Goal: Task Accomplishment & Management: Manage account settings

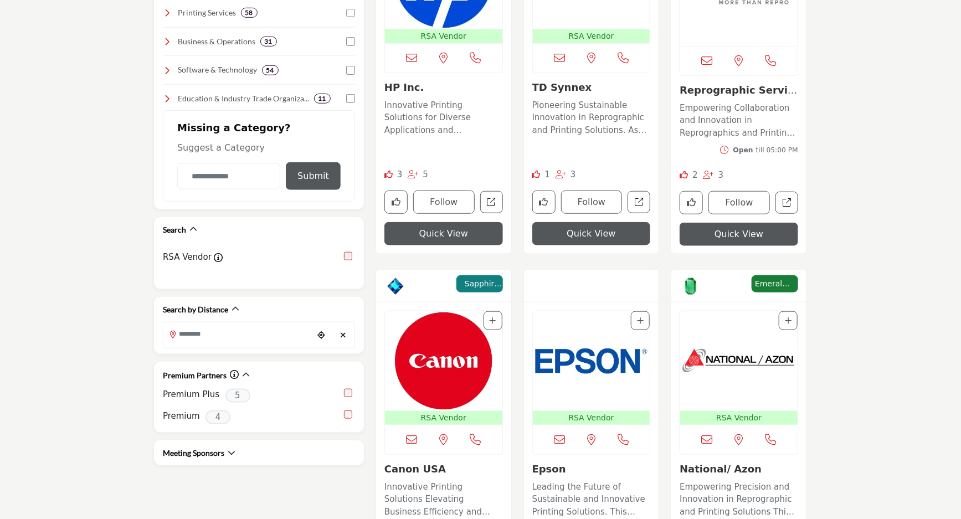
scroll to position [504, 0]
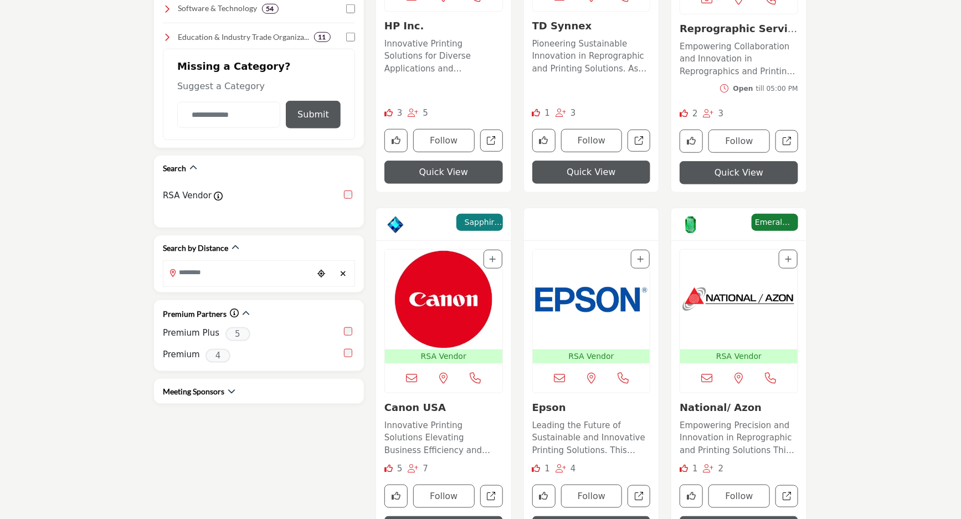
click at [592, 262] on img "Open Listing in new tab" at bounding box center [591, 300] width 117 height 100
click at [615, 224] on div at bounding box center [591, 224] width 135 height 33
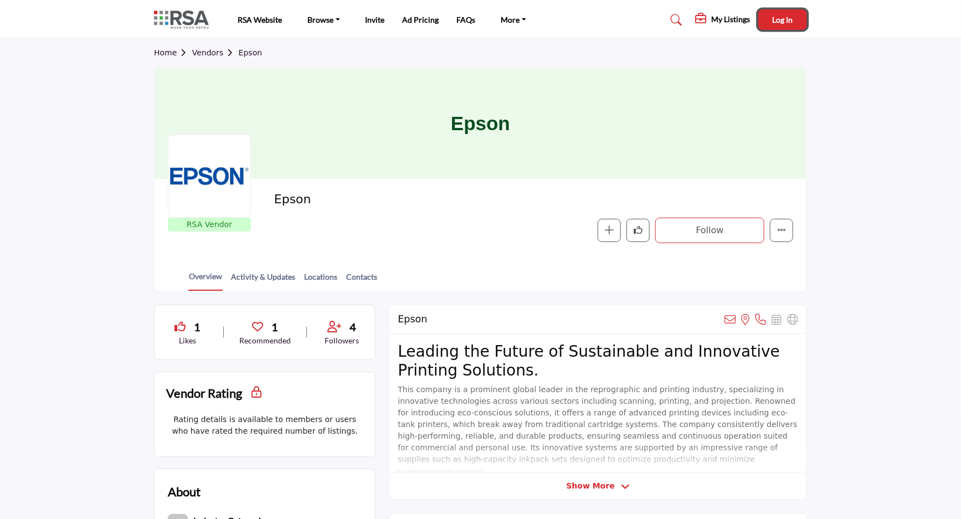
click at [791, 23] on span "Log In" at bounding box center [783, 19] width 20 height 9
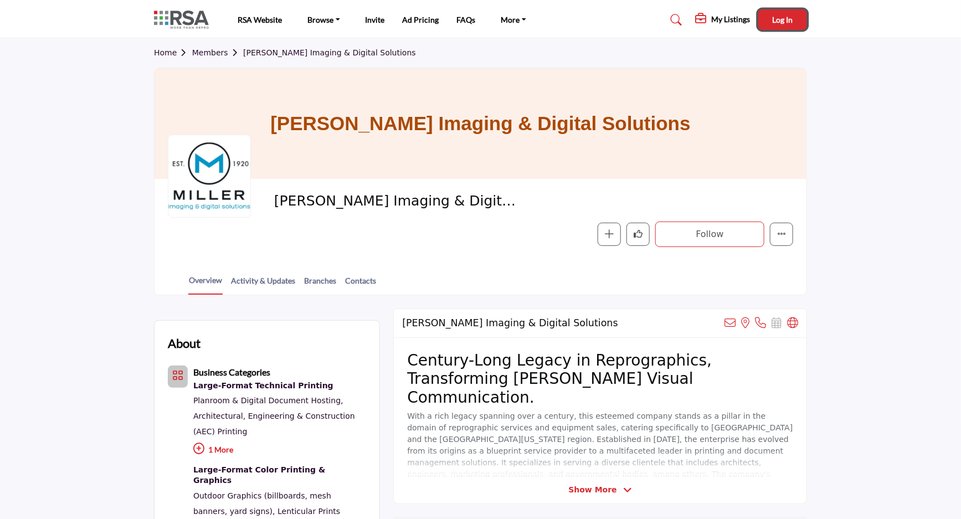
click at [780, 20] on span "Log In" at bounding box center [783, 19] width 20 height 9
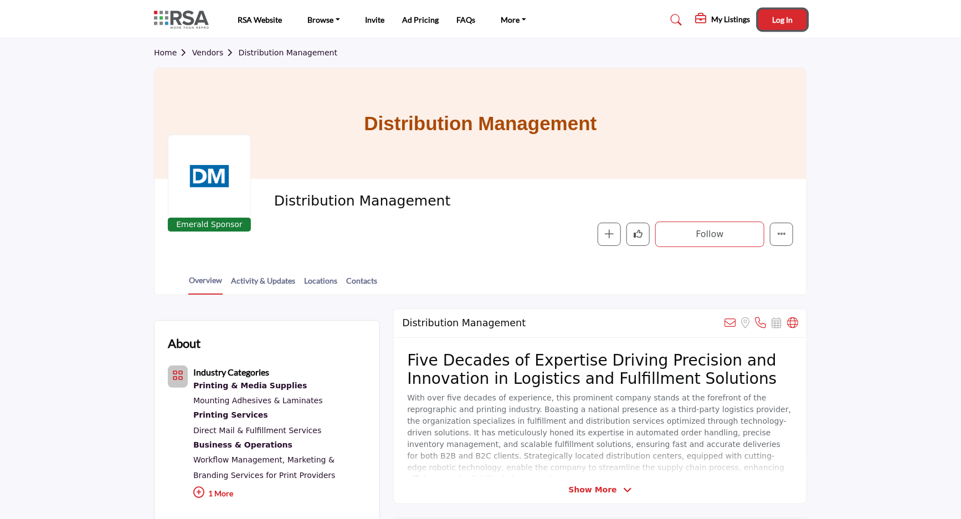
click at [785, 21] on span "Log In" at bounding box center [783, 19] width 20 height 9
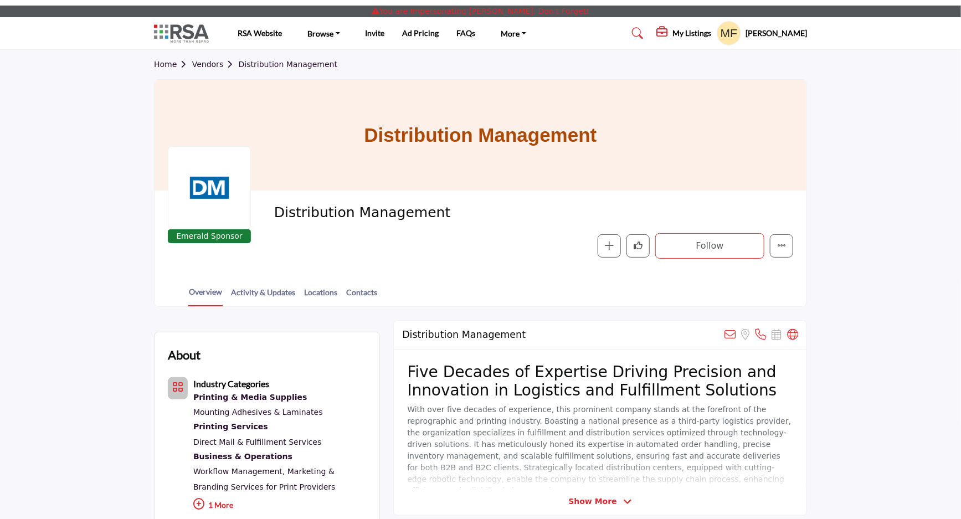
click at [774, 30] on h5 "Mike Fekete" at bounding box center [776, 33] width 61 height 11
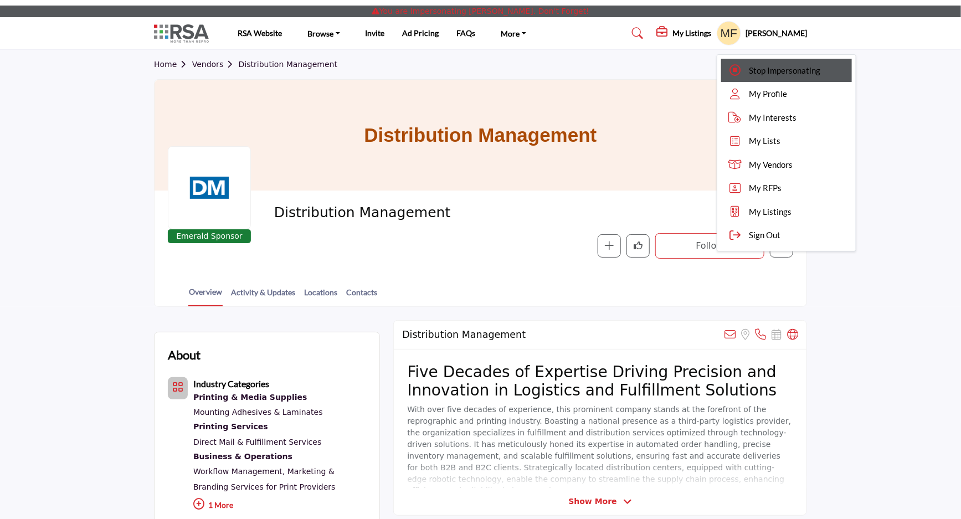
click at [775, 70] on span "Stop Impersonating" at bounding box center [784, 70] width 71 height 13
click at [0, 0] on div at bounding box center [0, 0] width 0 height 0
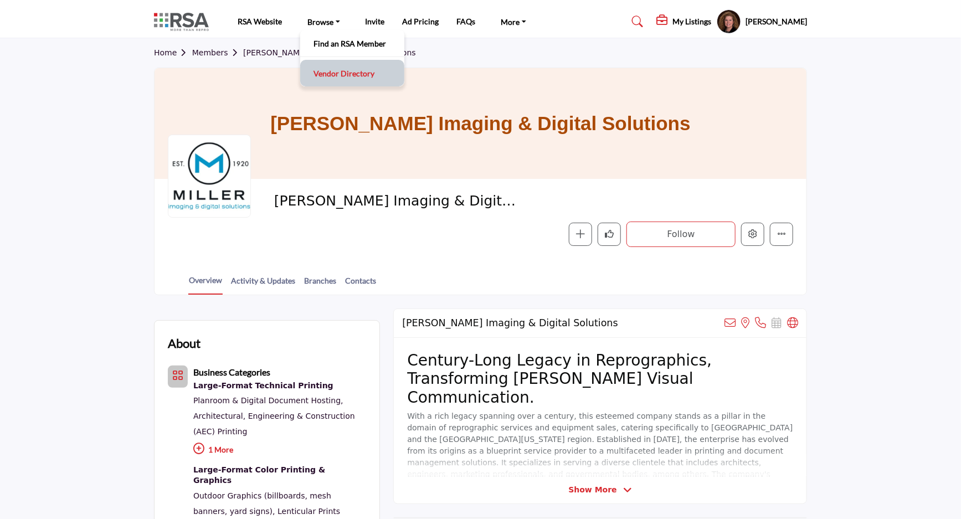
click at [333, 73] on link "Vendor Directory" at bounding box center [352, 73] width 93 height 16
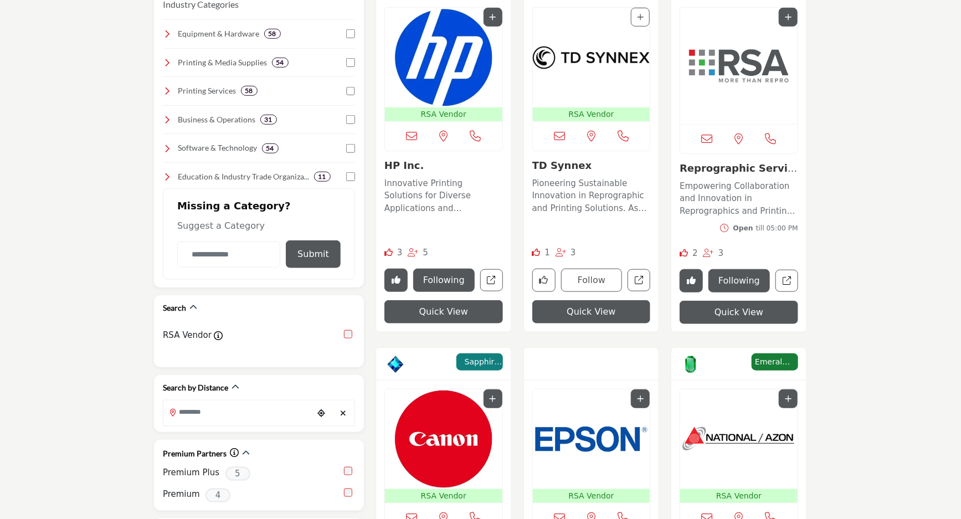
scroll to position [554, 0]
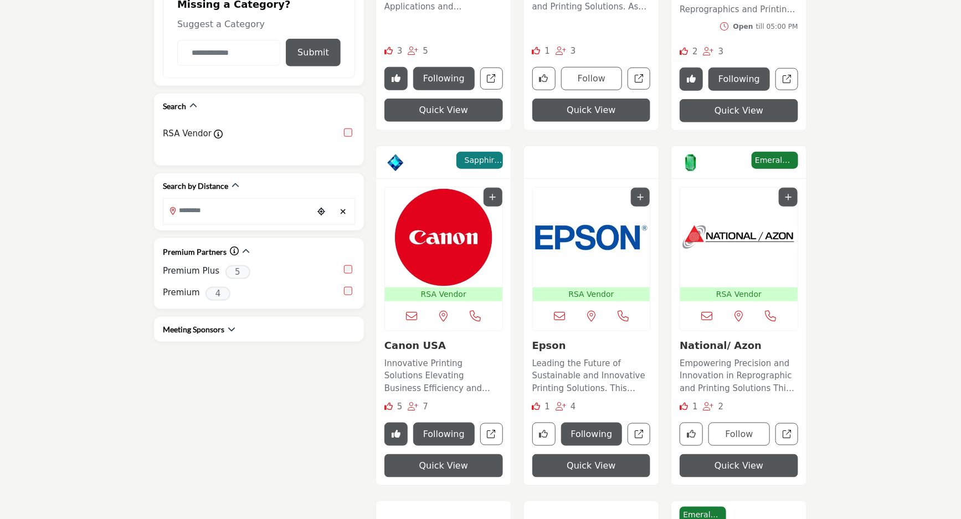
click at [592, 238] on img "Open Listing in new tab" at bounding box center [591, 238] width 117 height 100
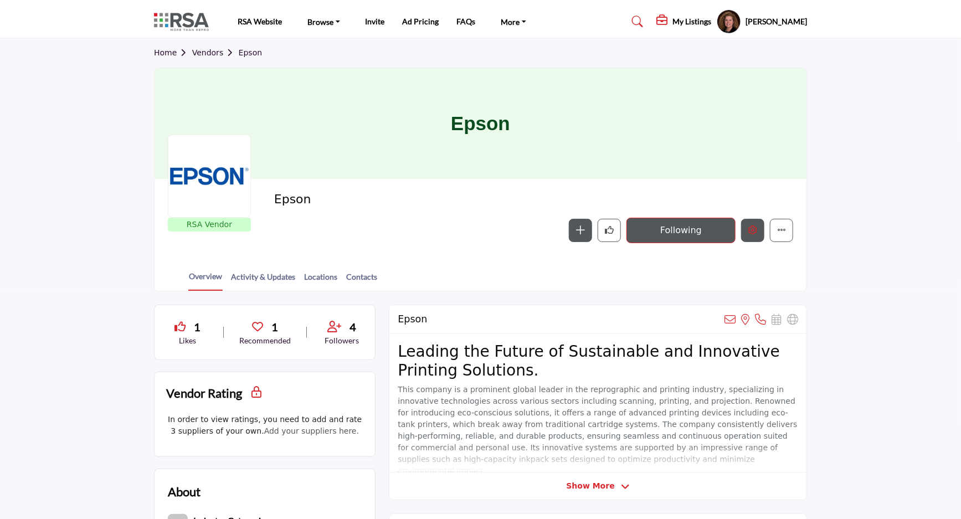
click at [753, 234] on icon "Edit company" at bounding box center [752, 229] width 9 height 9
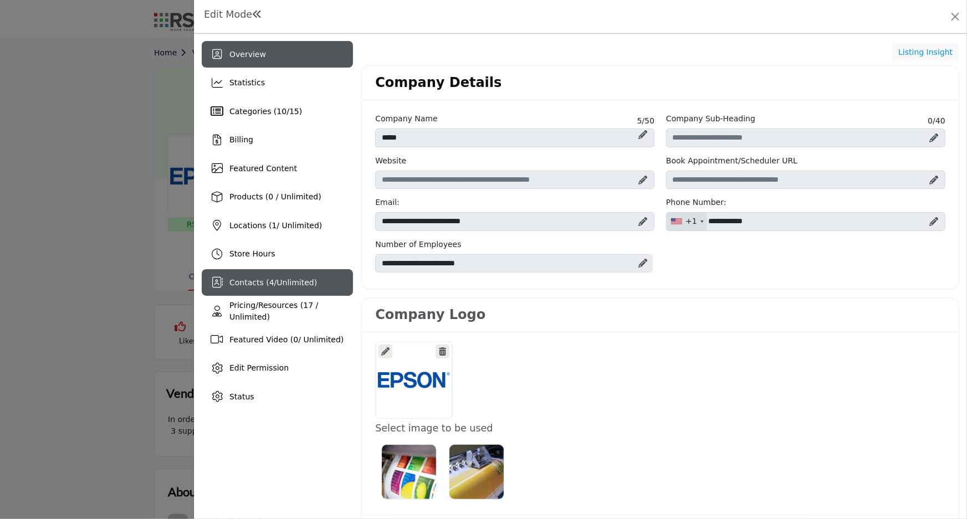
click at [251, 279] on span "Contacts ( 4 / Unlimited )" at bounding box center [273, 282] width 88 height 9
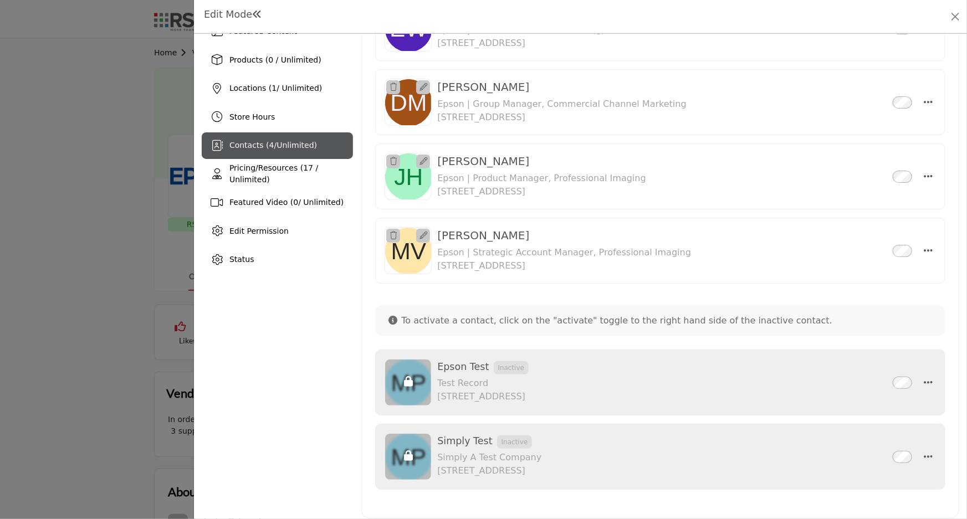
scroll to position [143, 0]
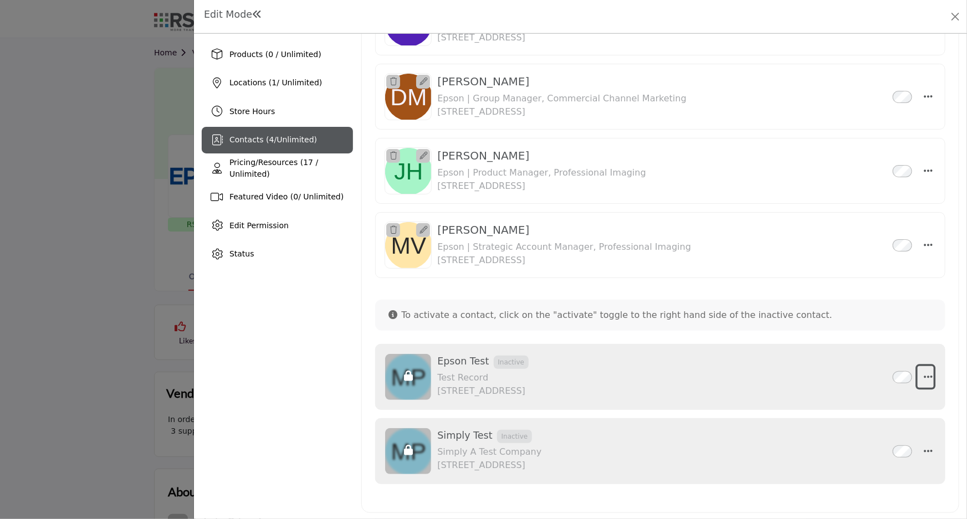
click at [925, 377] on icon "button" at bounding box center [928, 377] width 9 height 10
click at [852, 431] on link "Delete" at bounding box center [874, 429] width 107 height 20
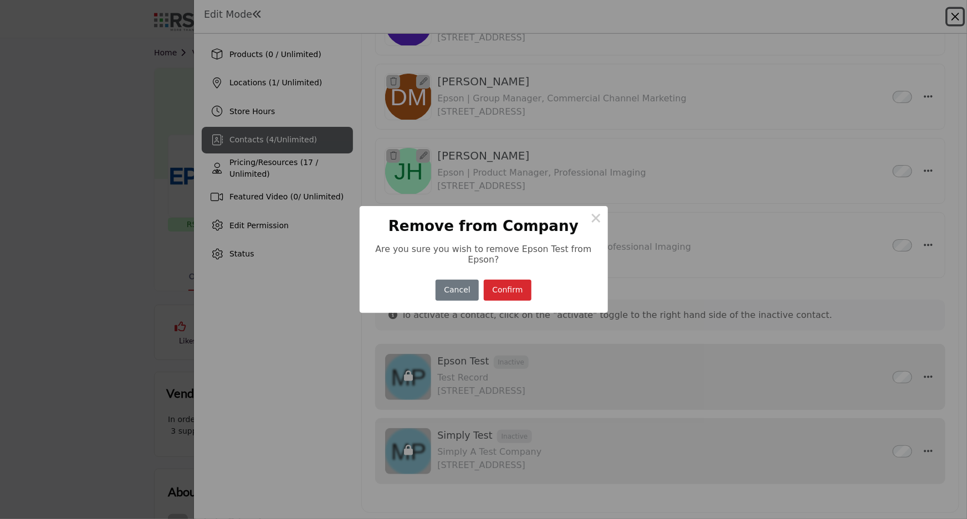
click at [501, 285] on button "Confirm" at bounding box center [508, 291] width 48 height 22
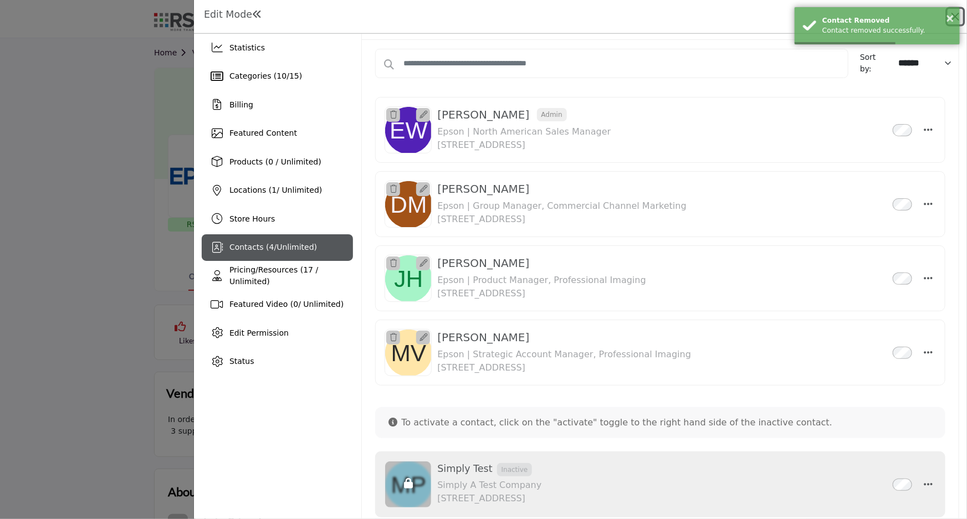
scroll to position [69, 0]
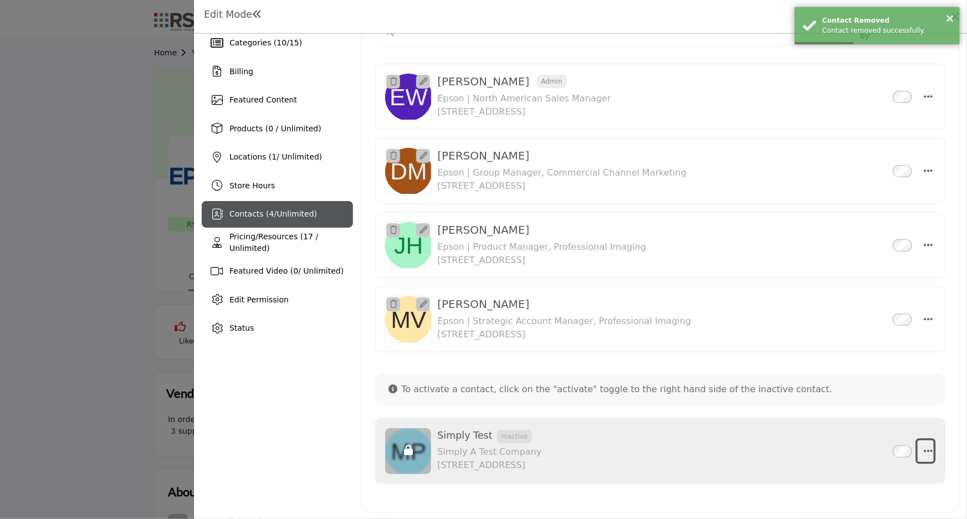
click at [926, 448] on icon "button" at bounding box center [928, 451] width 9 height 10
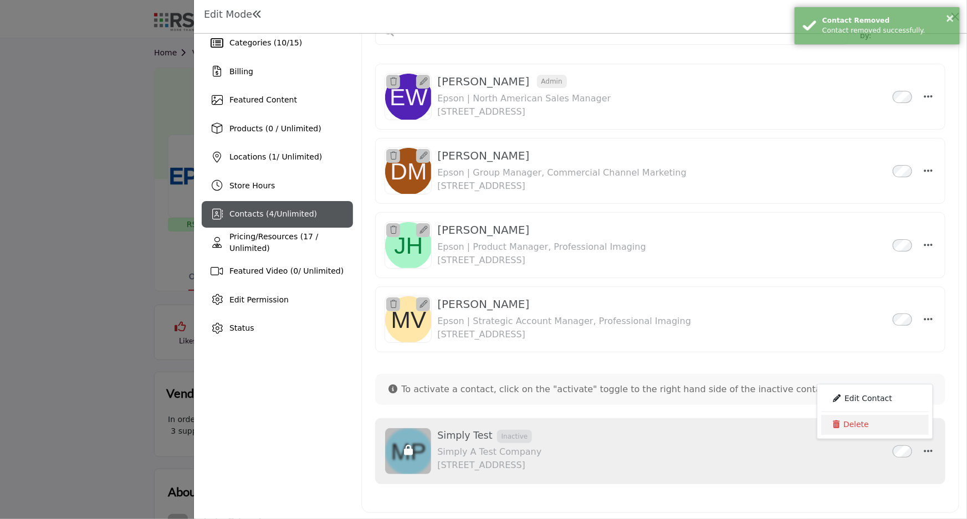
click at [848, 419] on link "Delete" at bounding box center [874, 425] width 107 height 20
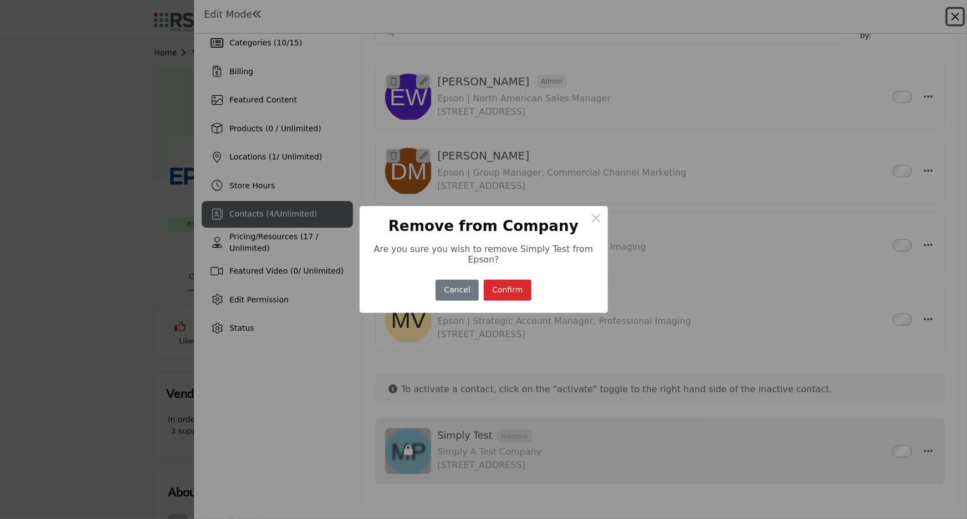
click at [508, 291] on button "Confirm" at bounding box center [508, 291] width 48 height 22
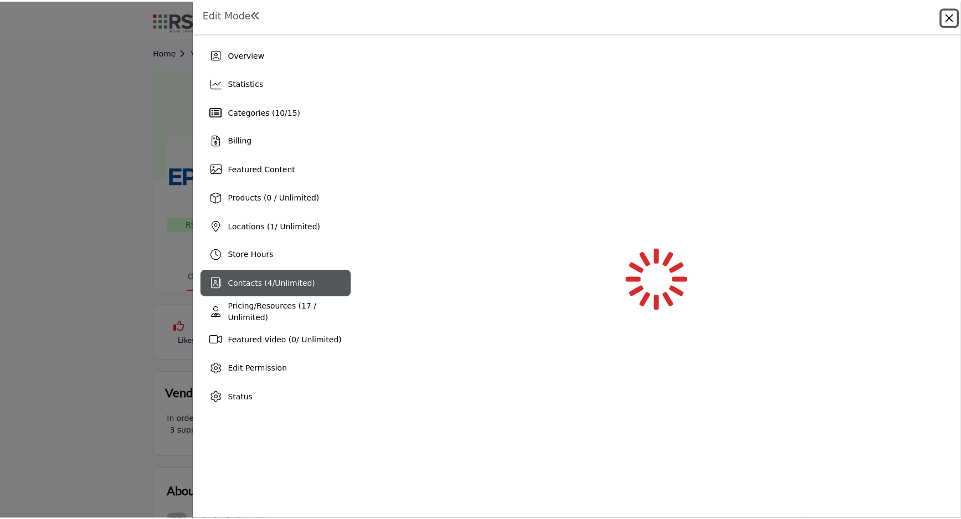
scroll to position [0, 0]
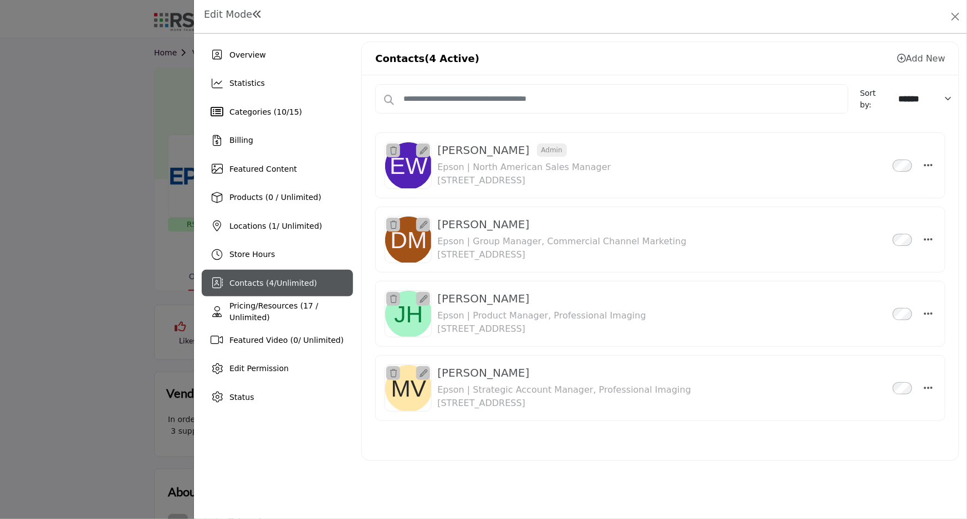
click at [93, 117] on div at bounding box center [483, 259] width 967 height 519
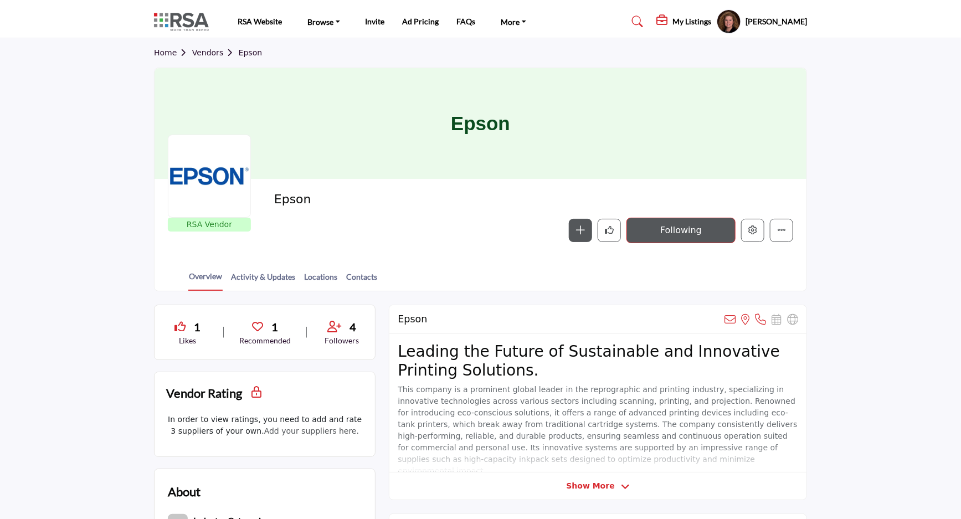
click at [209, 55] on link "Vendors" at bounding box center [215, 52] width 47 height 9
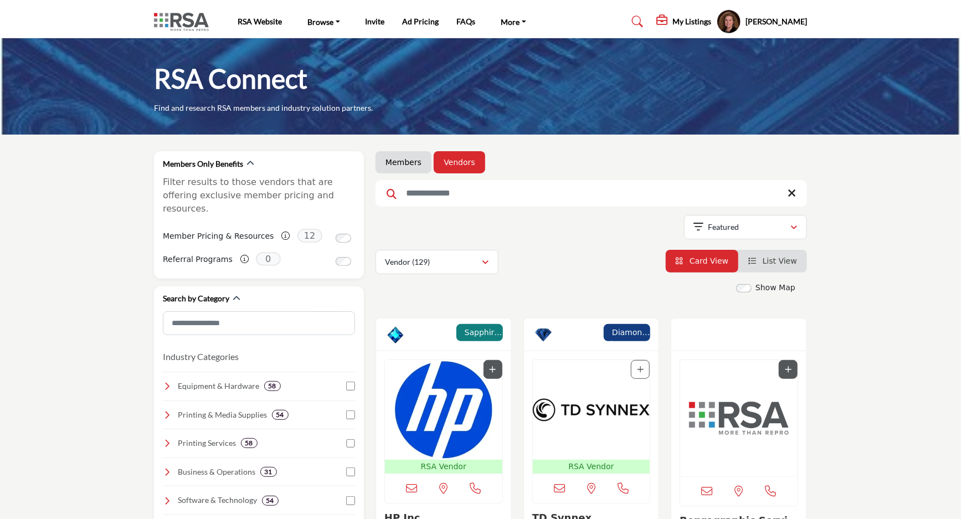
click at [486, 199] on input "Search Keyword" at bounding box center [591, 193] width 431 height 27
type input "******"
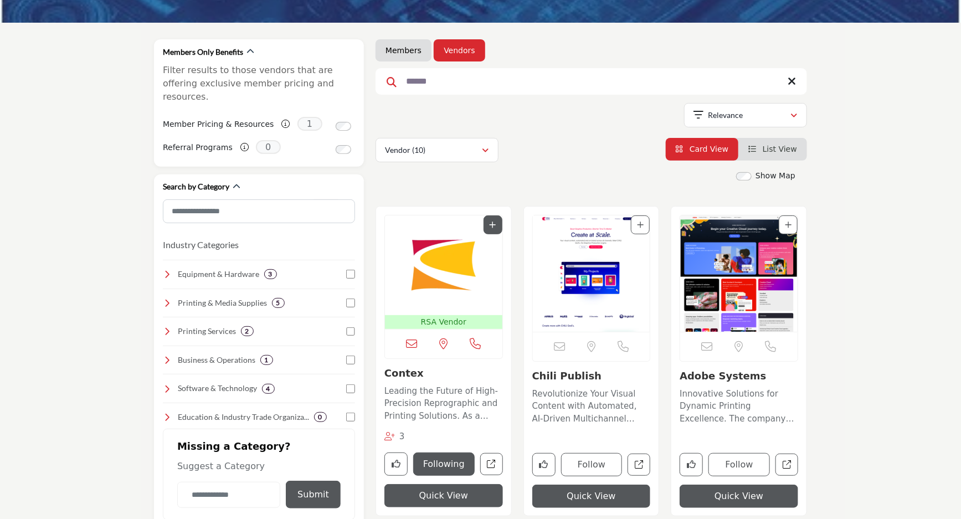
scroll to position [151, 0]
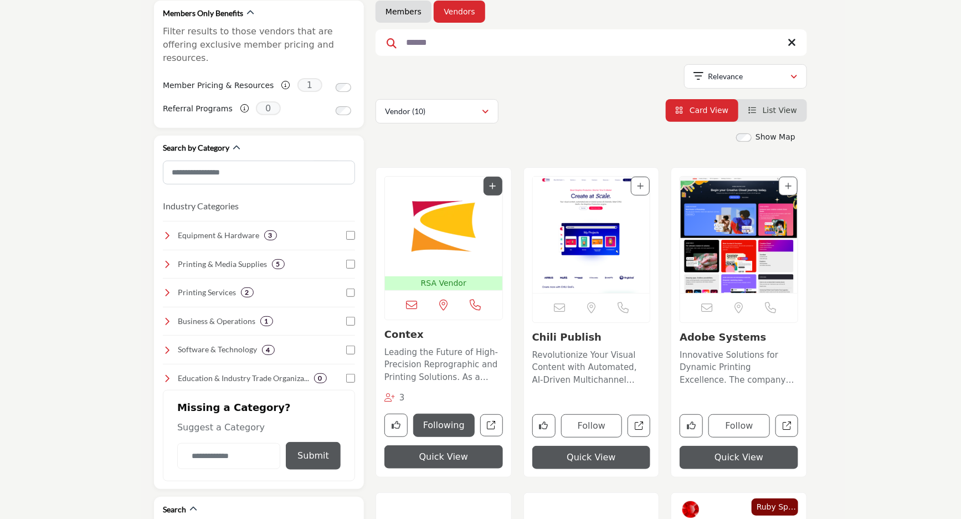
click at [447, 243] on img "Open Listing in new tab" at bounding box center [443, 227] width 117 height 100
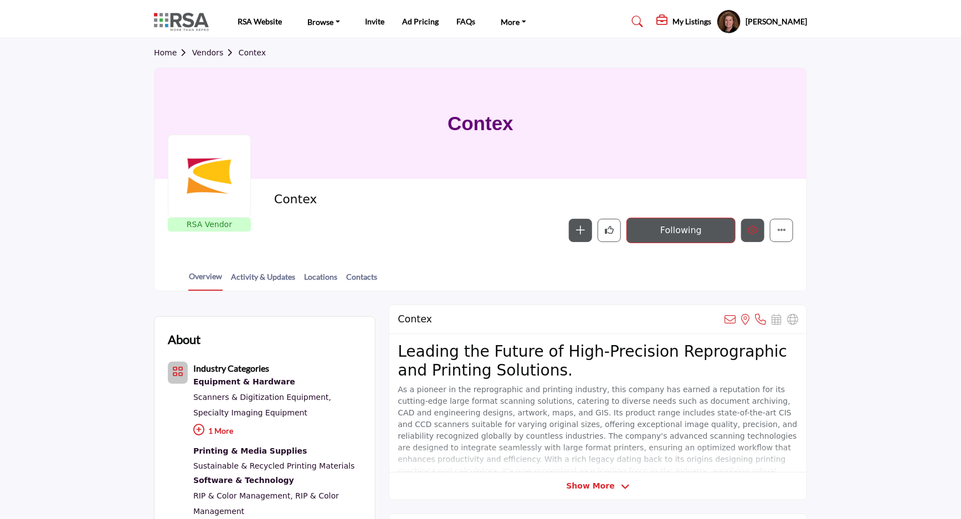
click at [754, 227] on icon "Edit company" at bounding box center [752, 229] width 9 height 9
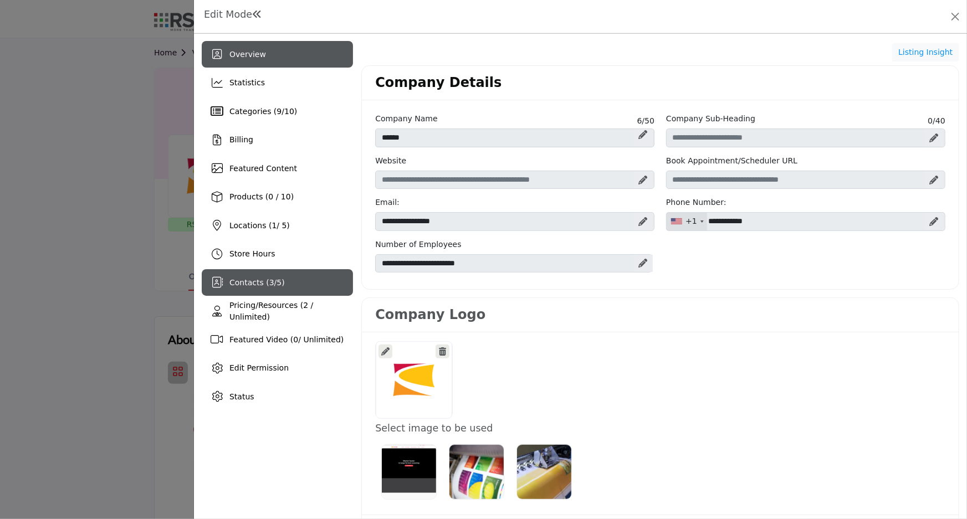
click at [228, 282] on div "Contacts ( 3 / 5 )" at bounding box center [277, 282] width 151 height 27
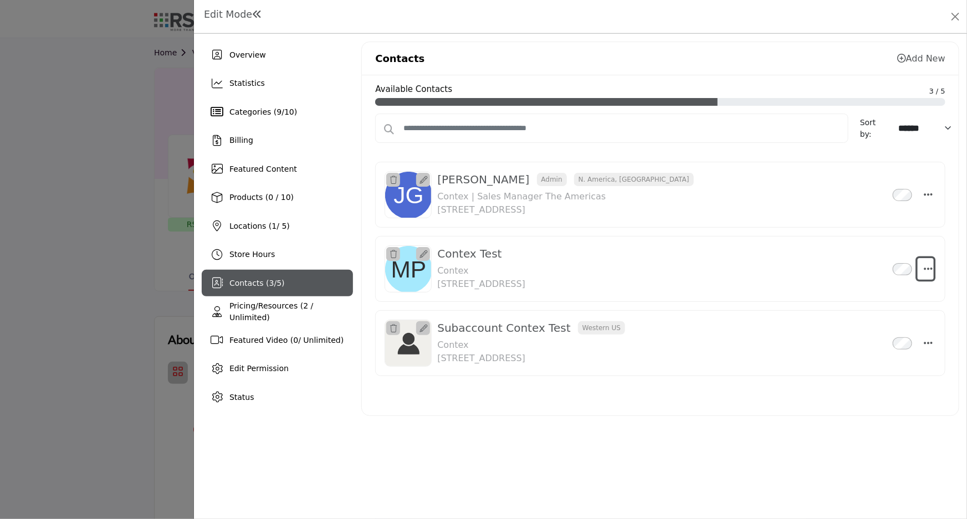
click at [932, 269] on icon "Select Droddown options" at bounding box center [928, 269] width 9 height 10
click at [868, 343] on link "Delete" at bounding box center [874, 348] width 107 height 20
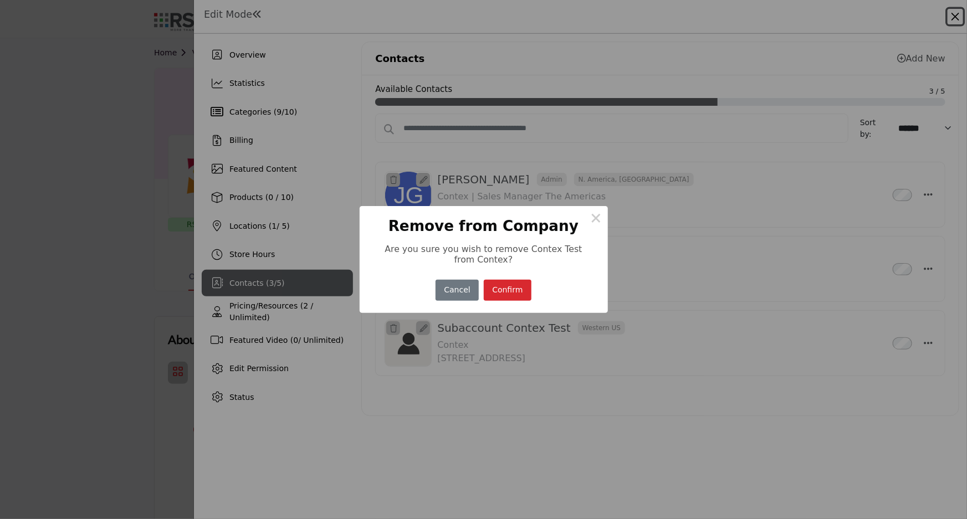
click at [516, 287] on button "Confirm" at bounding box center [508, 291] width 48 height 22
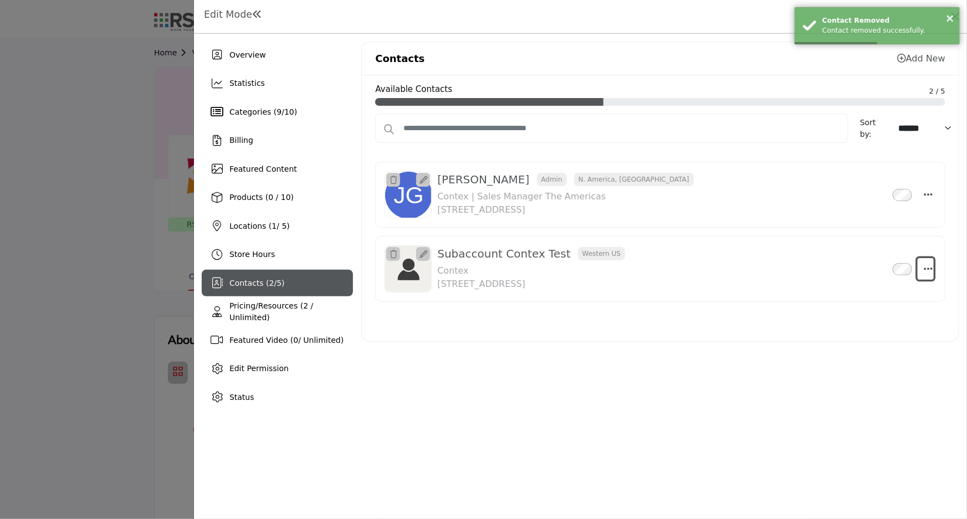
click at [932, 268] on icon "Select Droddown options" at bounding box center [928, 269] width 9 height 10
click at [860, 349] on link "Delete" at bounding box center [874, 348] width 107 height 20
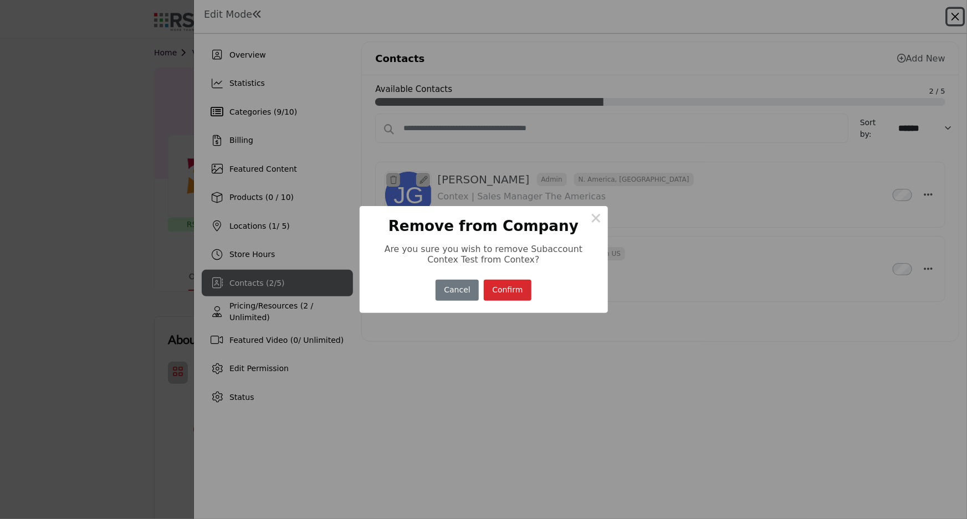
drag, startPoint x: 510, startPoint y: 292, endPoint x: 516, endPoint y: 289, distance: 6.9
click at [510, 292] on button "Confirm" at bounding box center [508, 291] width 48 height 22
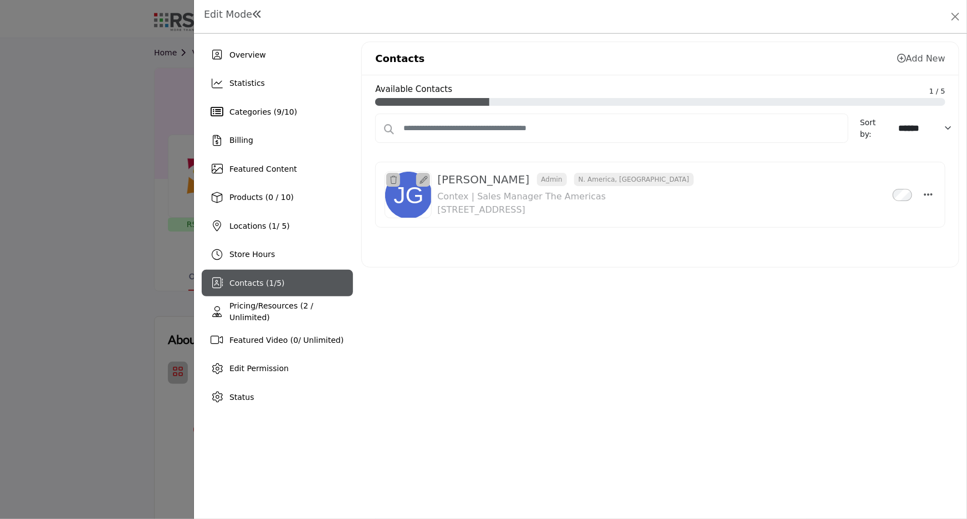
click at [71, 146] on div at bounding box center [483, 259] width 967 height 519
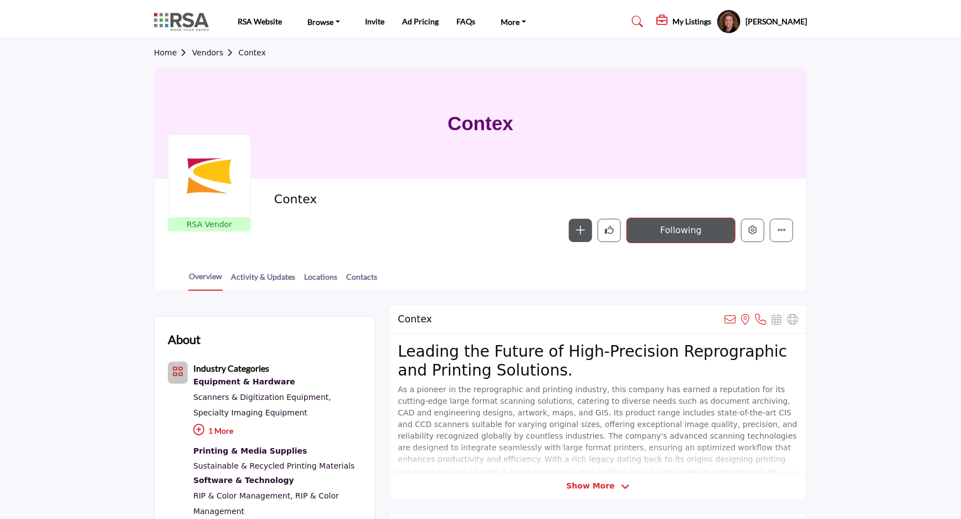
click at [203, 53] on link "Vendors" at bounding box center [215, 52] width 47 height 9
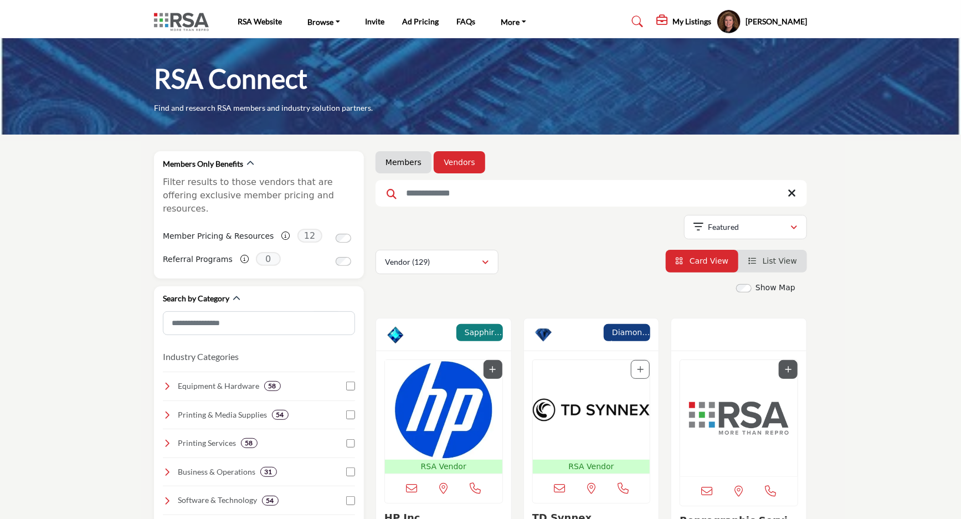
click at [415, 196] on input "Search Keyword" at bounding box center [591, 193] width 431 height 27
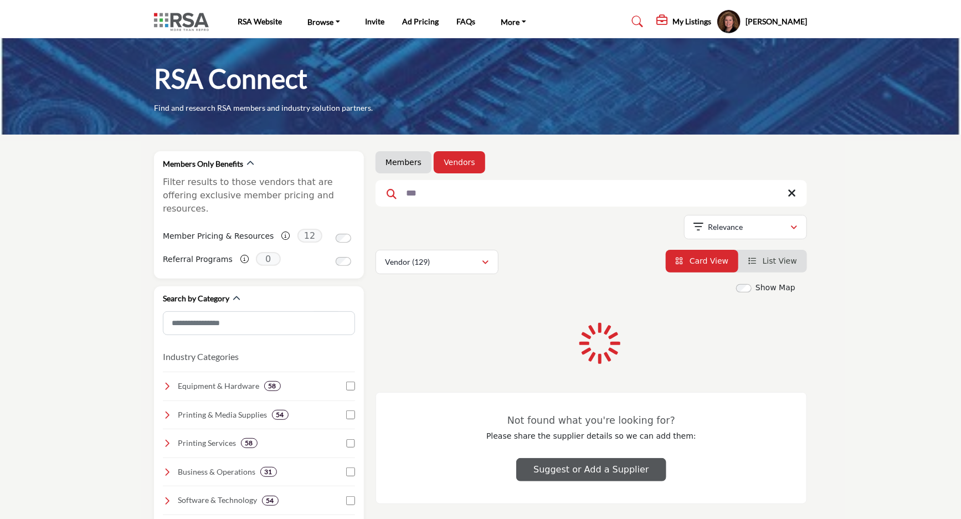
type input "***"
click at [436, 218] on div "Showing 21 results out of 129" at bounding box center [591, 229] width 431 height 28
click at [430, 199] on input "***" at bounding box center [591, 193] width 431 height 27
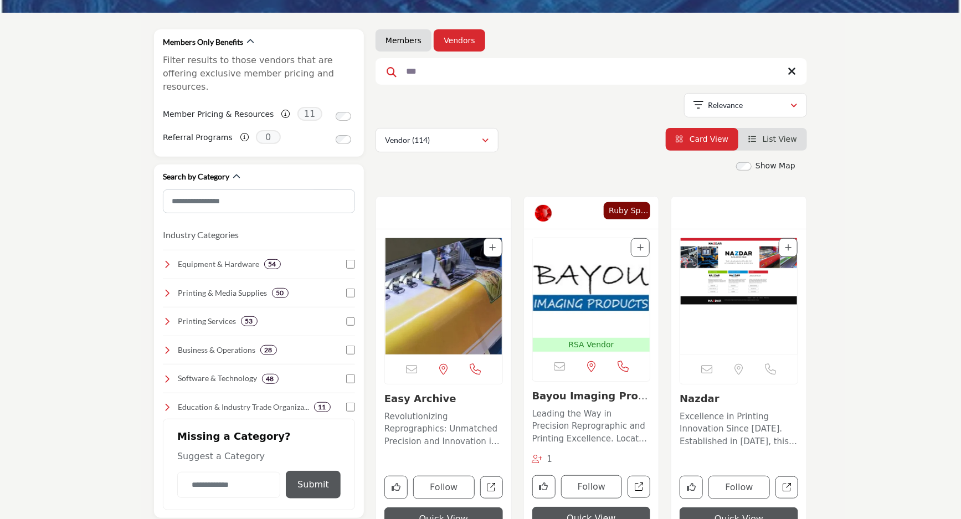
scroll to position [151, 0]
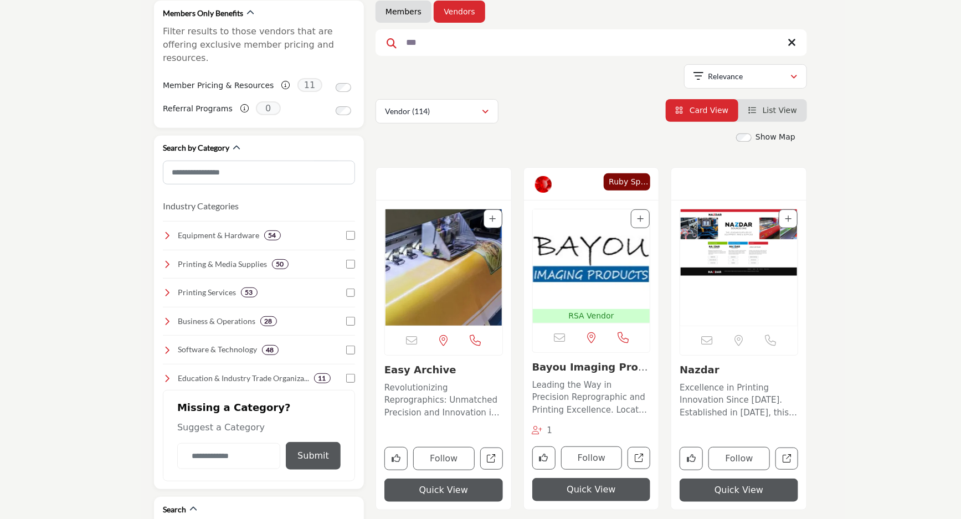
click at [460, 276] on img "Open Listing in new tab" at bounding box center [443, 267] width 117 height 116
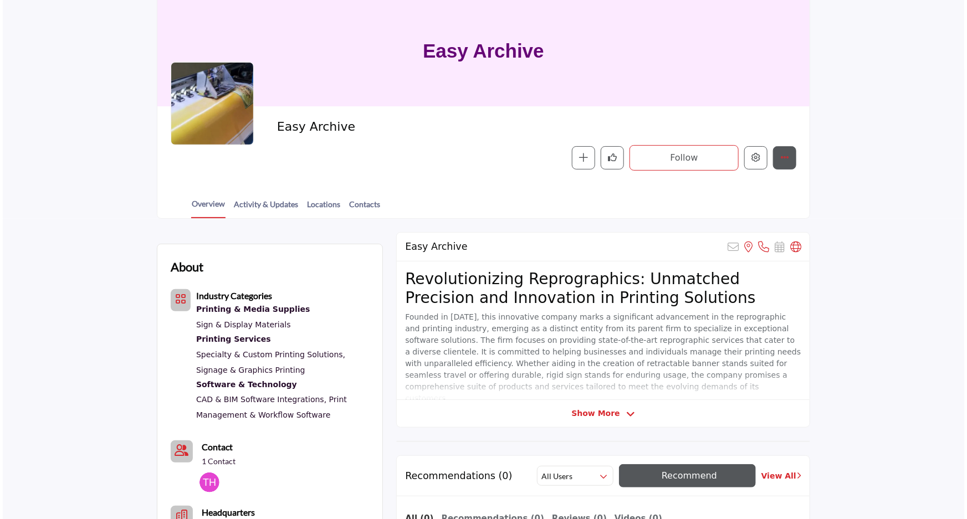
scroll to position [151, 0]
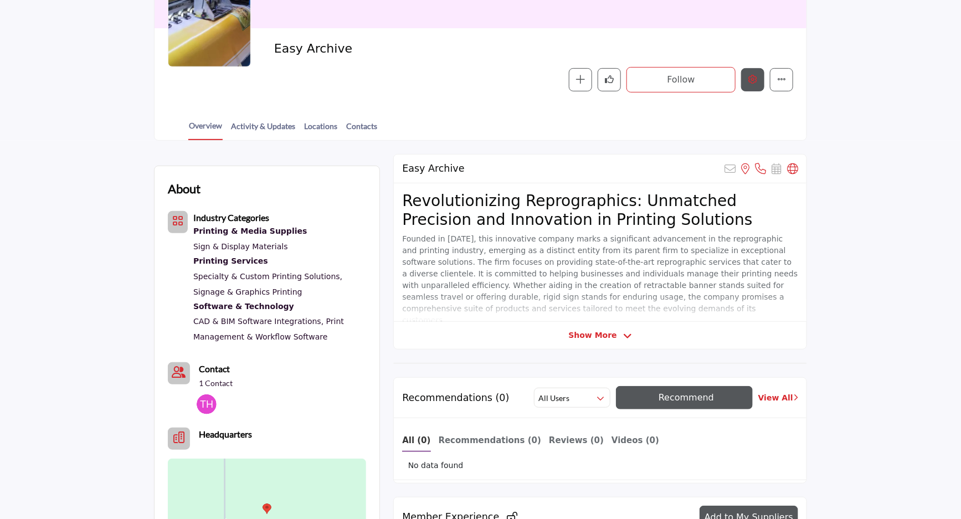
click at [753, 83] on icon "Edit company" at bounding box center [752, 79] width 9 height 9
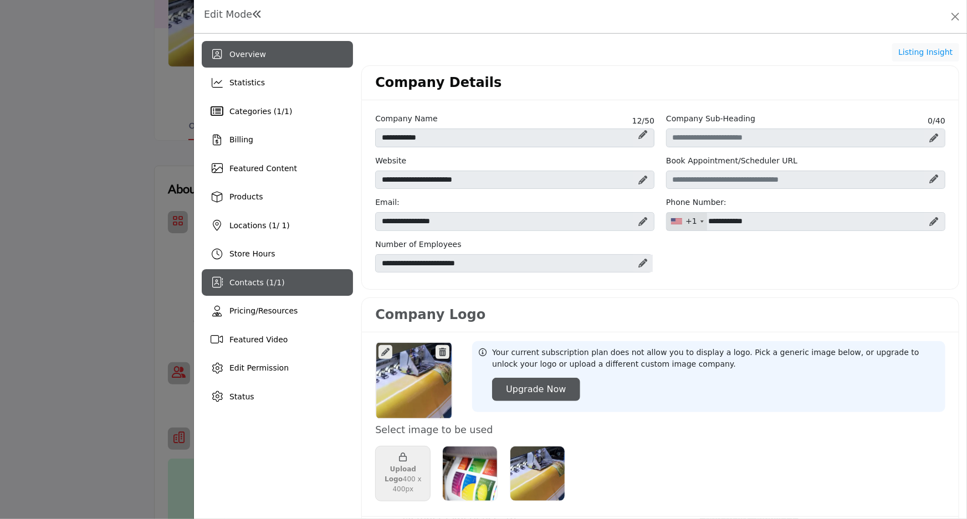
click at [276, 279] on span "1" at bounding box center [278, 282] width 5 height 9
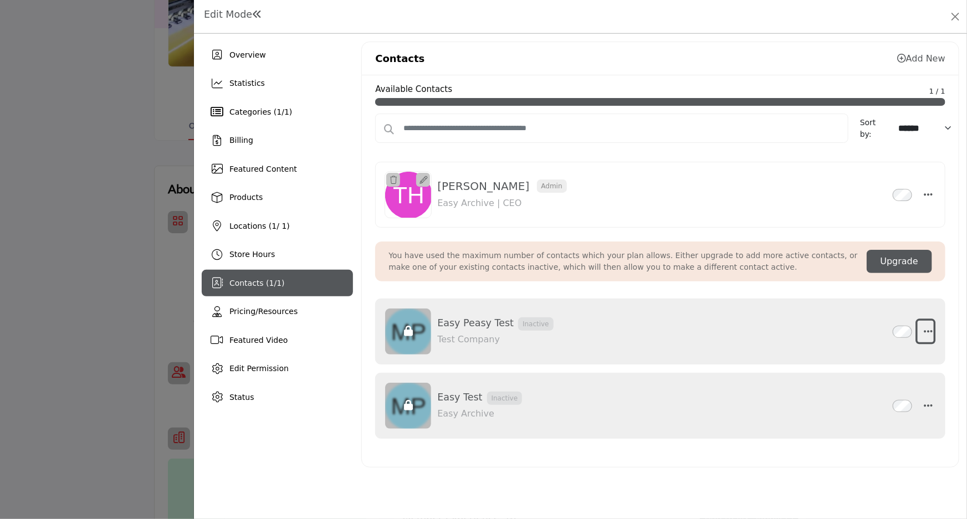
click at [928, 331] on icon "button" at bounding box center [928, 331] width 9 height 10
click at [856, 382] on link "Delete" at bounding box center [874, 384] width 107 height 20
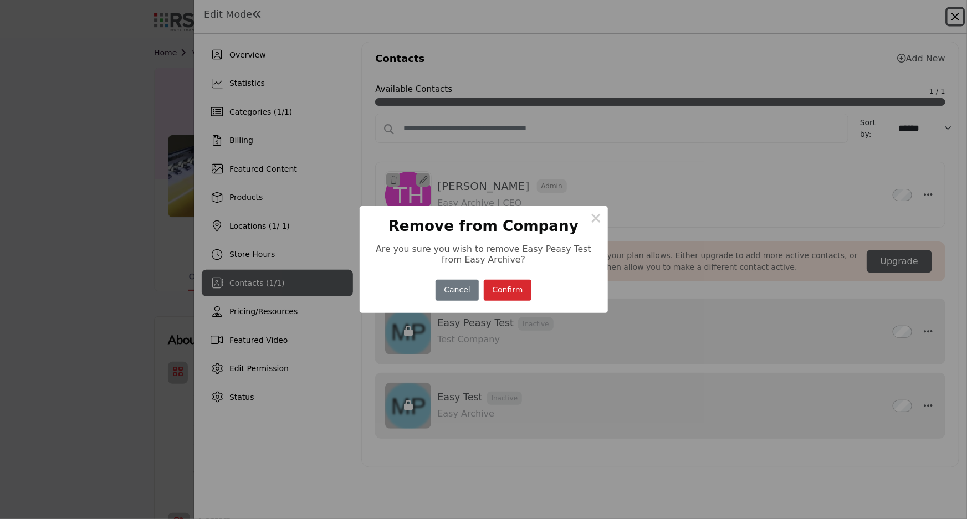
click at [513, 292] on button "Confirm" at bounding box center [508, 291] width 48 height 22
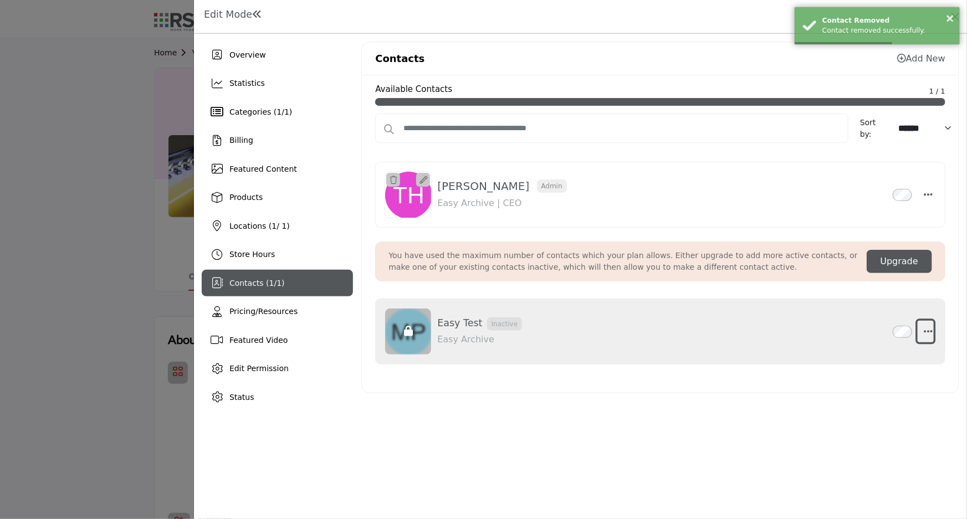
click at [929, 330] on icon "button" at bounding box center [928, 331] width 9 height 10
click at [852, 379] on link "Delete" at bounding box center [874, 384] width 107 height 20
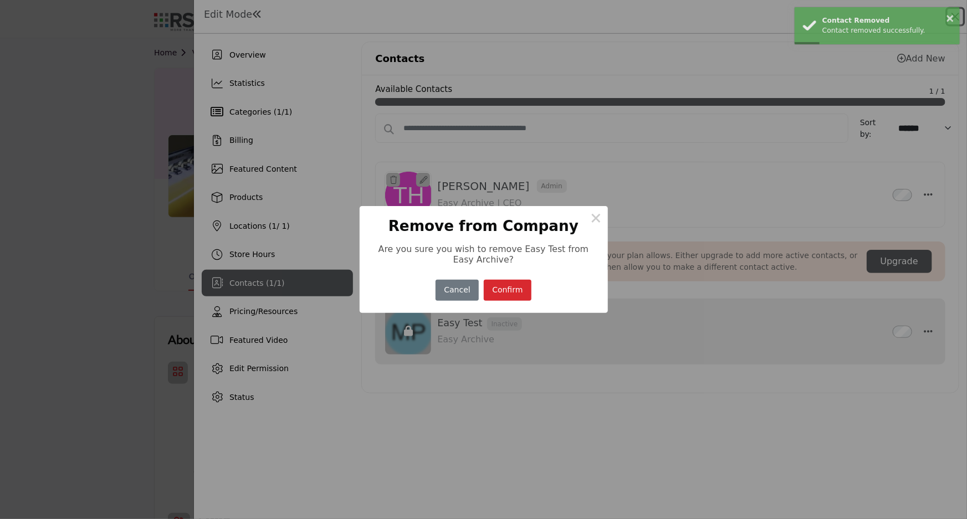
click at [504, 294] on button "Confirm" at bounding box center [508, 291] width 48 height 22
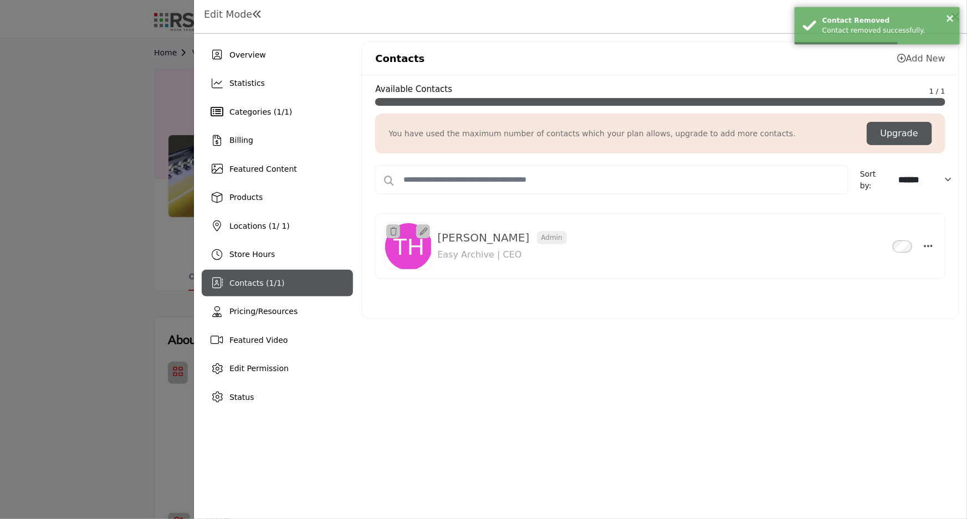
click at [65, 361] on div at bounding box center [483, 259] width 967 height 519
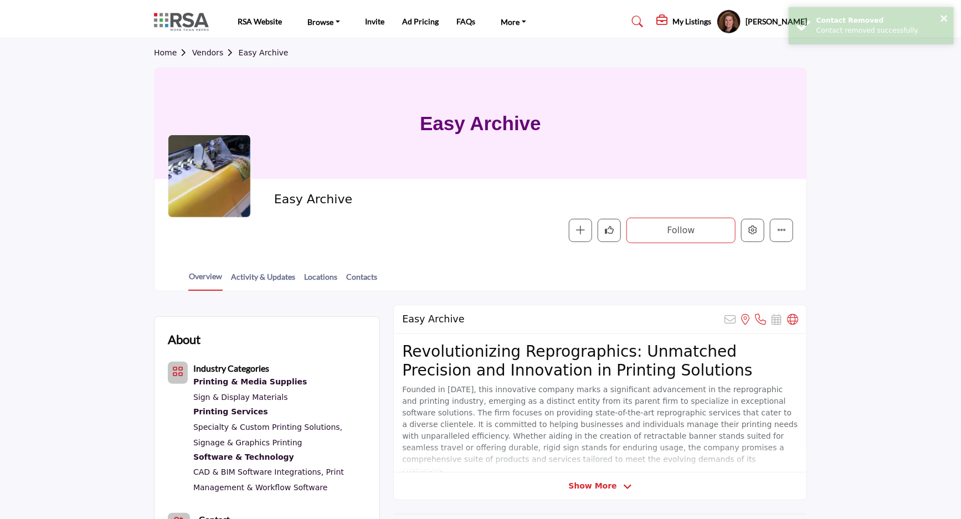
click at [168, 52] on link "Home" at bounding box center [173, 52] width 38 height 9
